Goal: Transaction & Acquisition: Purchase product/service

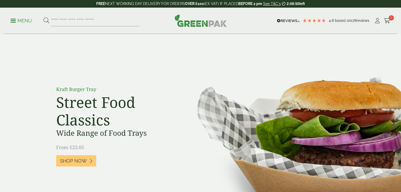
click at [12, 22] on link "Menu" at bounding box center [21, 20] width 21 height 5
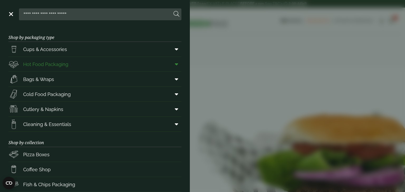
click at [40, 62] on span "Hot Food Packaging" at bounding box center [45, 64] width 45 height 7
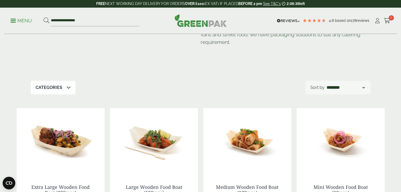
scroll to position [51, 0]
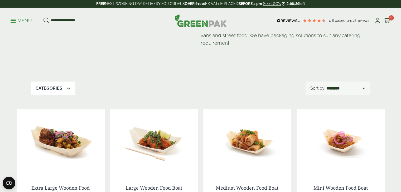
click at [62, 89] on div "Categories" at bounding box center [53, 89] width 45 height 14
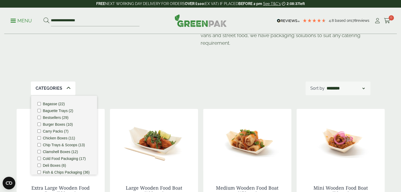
click at [183, 72] on div "Hot Food Packaging Our extensive range of recyclable food packaging offers a gr…" at bounding box center [200, 32] width 339 height 99
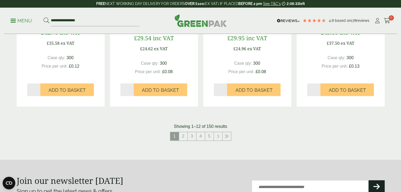
scroll to position [569, 0]
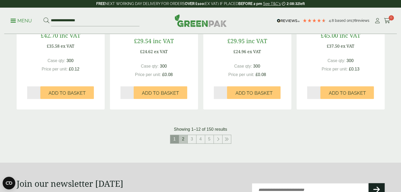
click at [186, 140] on link "2" at bounding box center [183, 139] width 8 height 8
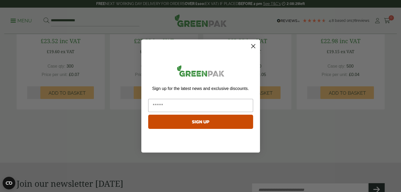
click at [253, 43] on circle "Close dialog" at bounding box center [252, 46] width 9 height 9
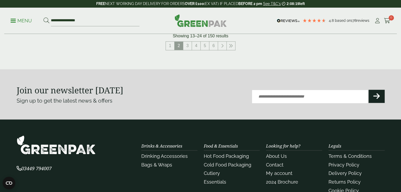
scroll to position [616, 0]
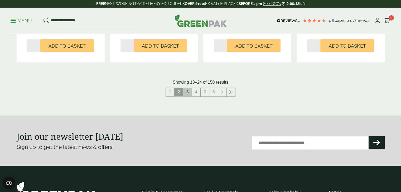
click at [188, 92] on link "3" at bounding box center [187, 92] width 8 height 8
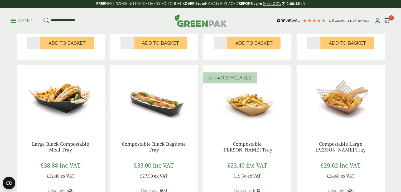
scroll to position [490, 0]
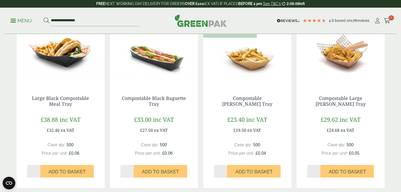
click at [68, 55] on img at bounding box center [61, 52] width 88 height 66
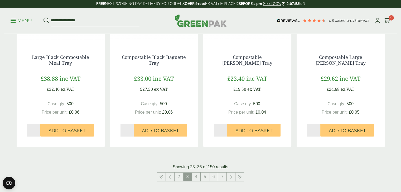
scroll to position [533, 0]
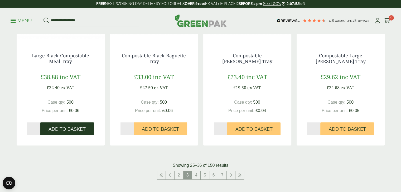
click at [71, 128] on span "Add to Basket" at bounding box center [66, 129] width 37 height 6
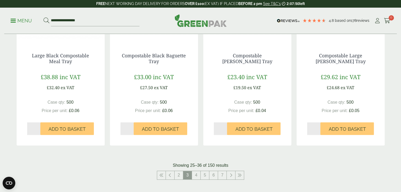
scroll to position [487, 0]
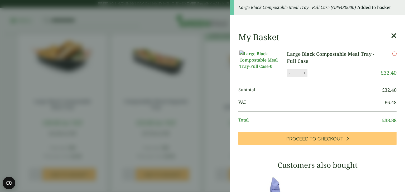
click at [391, 36] on icon at bounding box center [394, 35] width 6 height 7
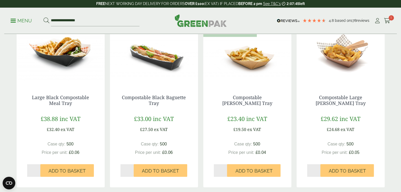
scroll to position [493, 0]
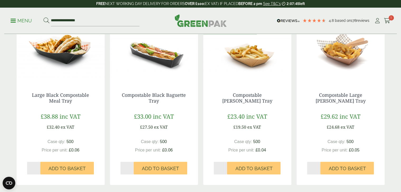
click at [338, 71] on img at bounding box center [340, 49] width 88 height 66
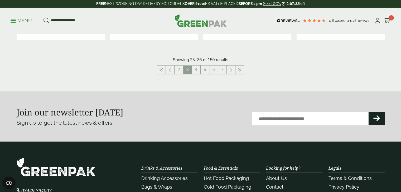
scroll to position [640, 0]
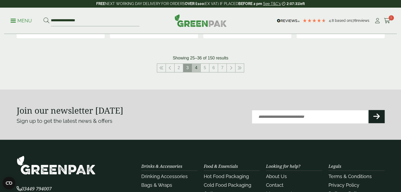
click at [197, 68] on link "4" at bounding box center [196, 68] width 8 height 8
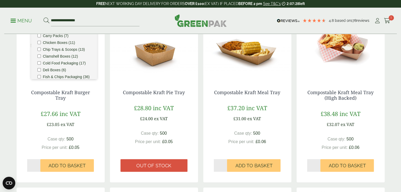
scroll to position [146, 0]
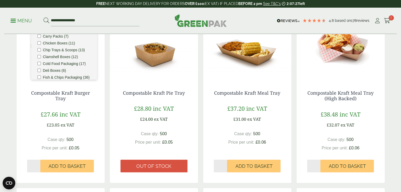
click at [251, 49] on img at bounding box center [247, 47] width 88 height 66
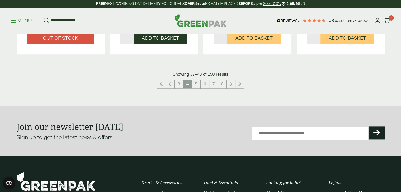
scroll to position [627, 0]
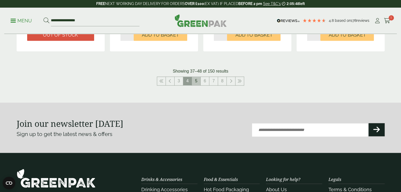
click at [196, 81] on link "5" at bounding box center [196, 81] width 8 height 8
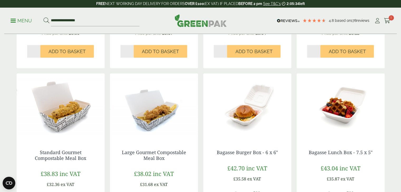
scroll to position [499, 0]
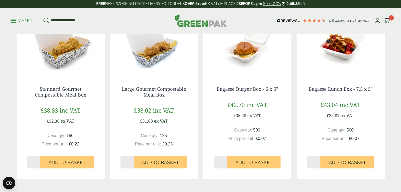
click at [152, 49] on img at bounding box center [154, 43] width 88 height 66
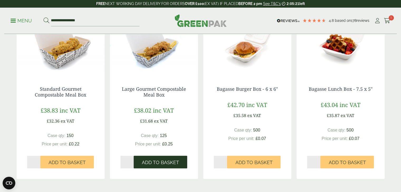
click at [165, 162] on span "Add to Basket" at bounding box center [160, 163] width 37 height 6
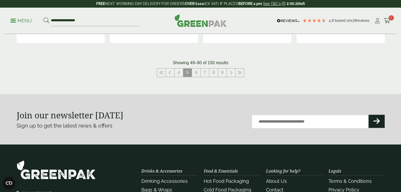
scroll to position [636, 0]
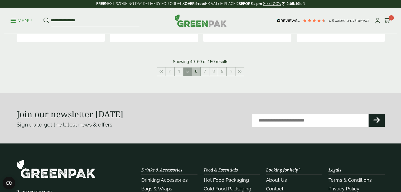
click at [195, 71] on link "6" at bounding box center [196, 71] width 8 height 8
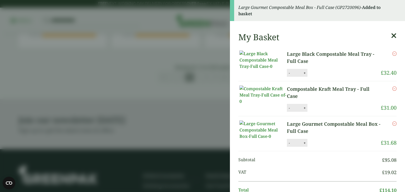
click at [391, 38] on icon at bounding box center [394, 35] width 6 height 7
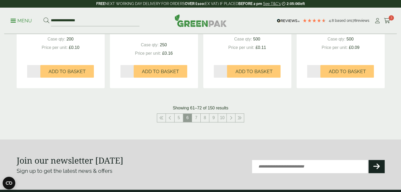
scroll to position [612, 0]
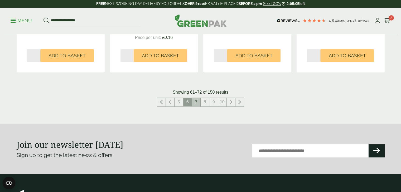
click at [197, 101] on link "7" at bounding box center [196, 102] width 8 height 8
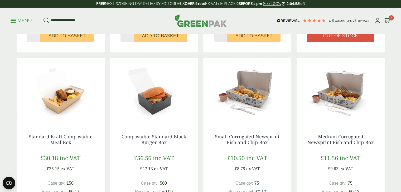
scroll to position [277, 0]
click at [57, 97] on img at bounding box center [61, 91] width 88 height 66
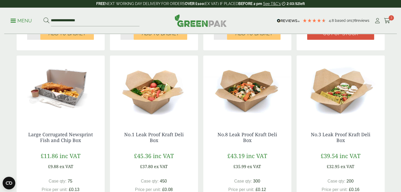
scroll to position [455, 0]
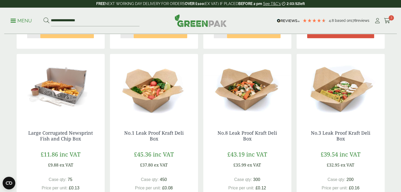
click at [49, 119] on img at bounding box center [61, 87] width 88 height 66
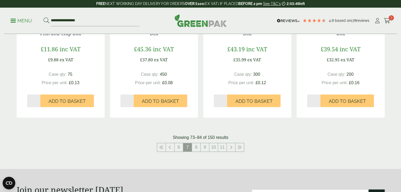
scroll to position [561, 0]
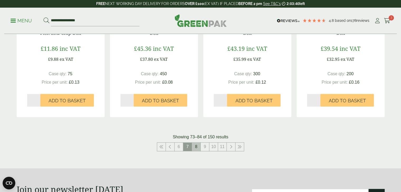
click at [197, 145] on link "8" at bounding box center [196, 147] width 8 height 8
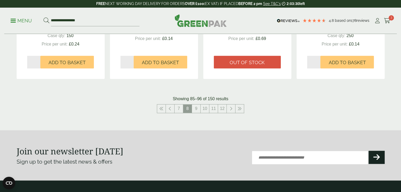
scroll to position [599, 0]
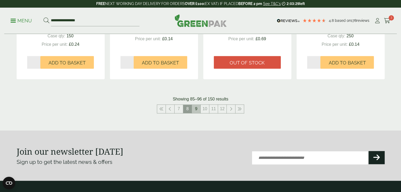
click at [195, 109] on link "9" at bounding box center [196, 109] width 8 height 8
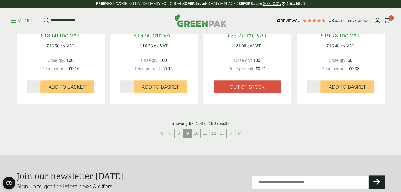
scroll to position [558, 0]
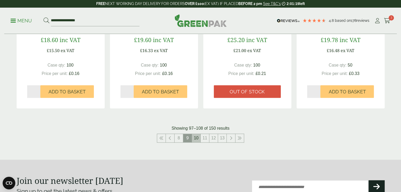
click at [195, 136] on link "10" at bounding box center [196, 138] width 8 height 8
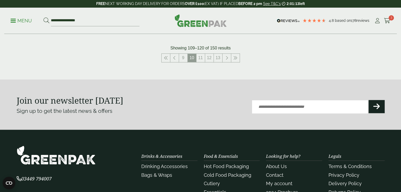
scroll to position [651, 0]
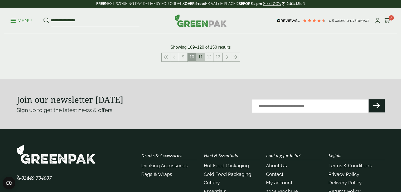
click at [202, 60] on link "11" at bounding box center [200, 57] width 8 height 8
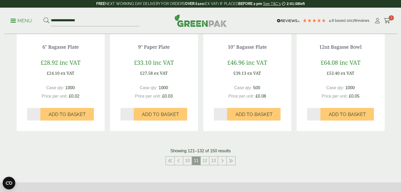
scroll to position [535, 0]
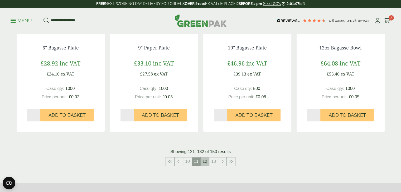
click at [205, 163] on link "12" at bounding box center [204, 162] width 8 height 8
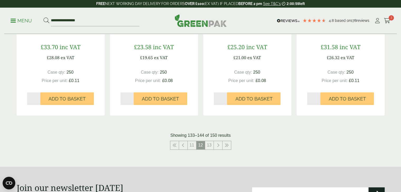
scroll to position [557, 0]
click at [207, 146] on link "13" at bounding box center [209, 145] width 8 height 8
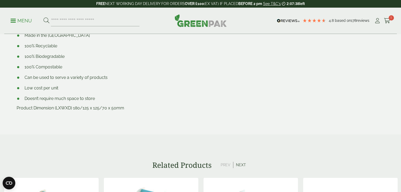
scroll to position [274, 0]
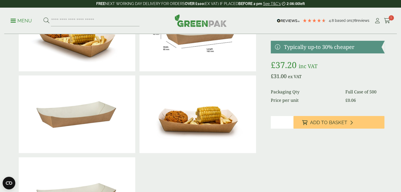
scroll to position [60, 0]
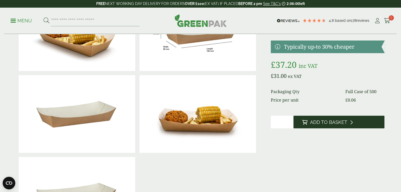
click at [339, 124] on span "Add to Basket" at bounding box center [327, 123] width 37 height 6
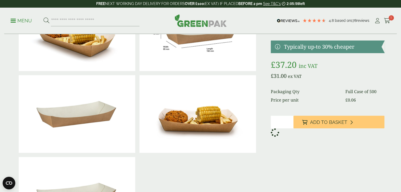
scroll to position [0, 0]
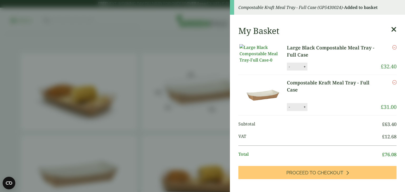
click at [391, 28] on icon at bounding box center [394, 29] width 6 height 7
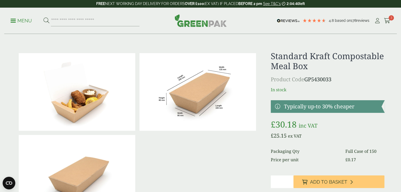
scroll to position [74, 0]
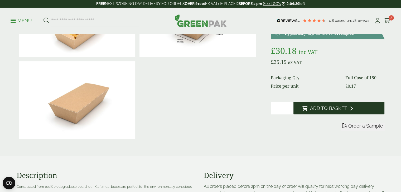
click at [318, 108] on span "Add to Basket" at bounding box center [327, 109] width 37 height 6
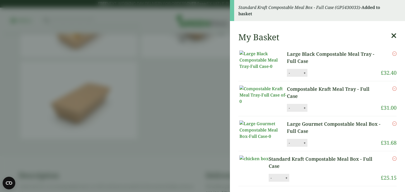
click at [391, 34] on icon at bounding box center [394, 35] width 6 height 7
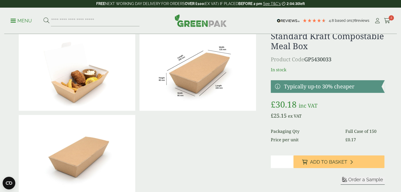
scroll to position [21, 0]
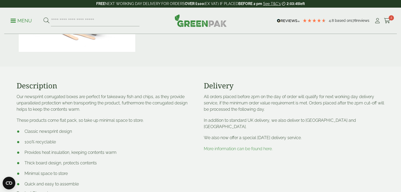
scroll to position [263, 0]
